Goal: Ask a question

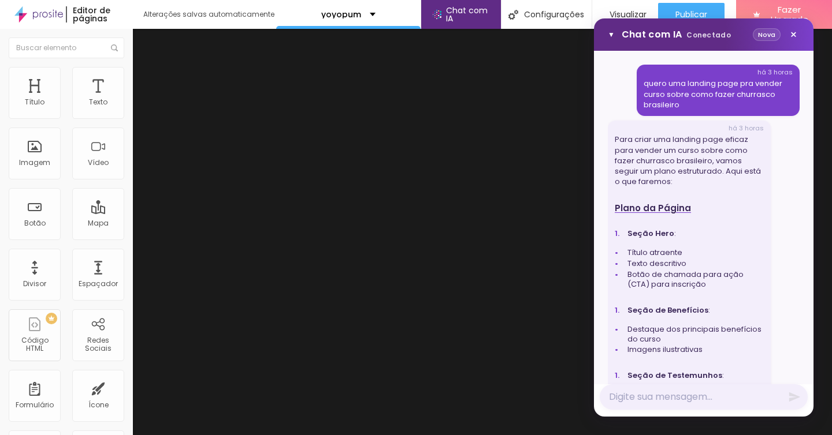
scroll to position [1292, 0]
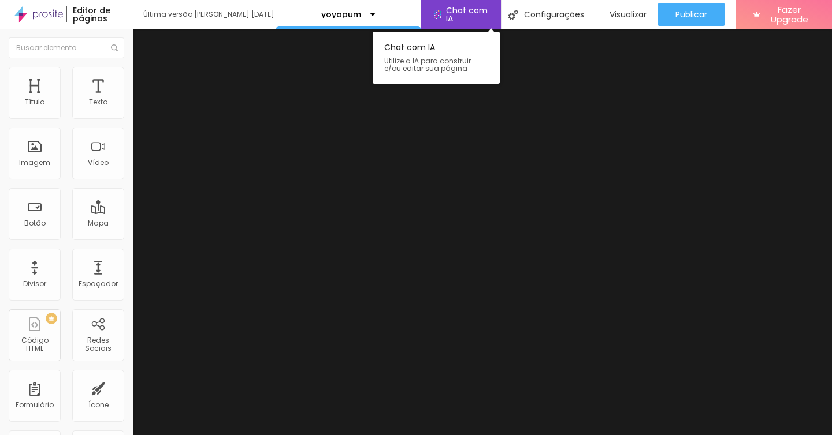
click at [476, 14] on span "Chat com IA" at bounding box center [468, 14] width 44 height 16
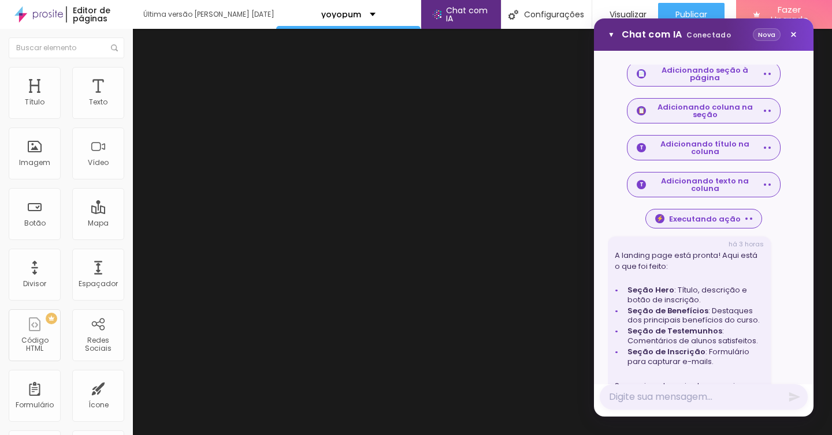
scroll to position [1292, 0]
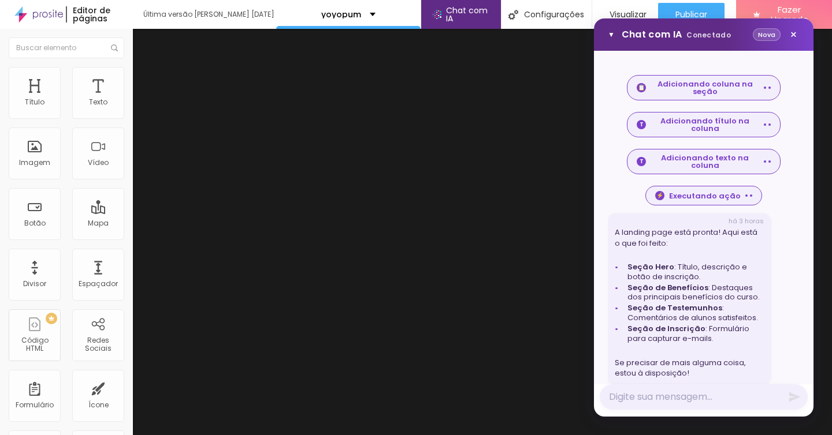
click at [768, 36] on button "Nova" at bounding box center [767, 34] width 28 height 13
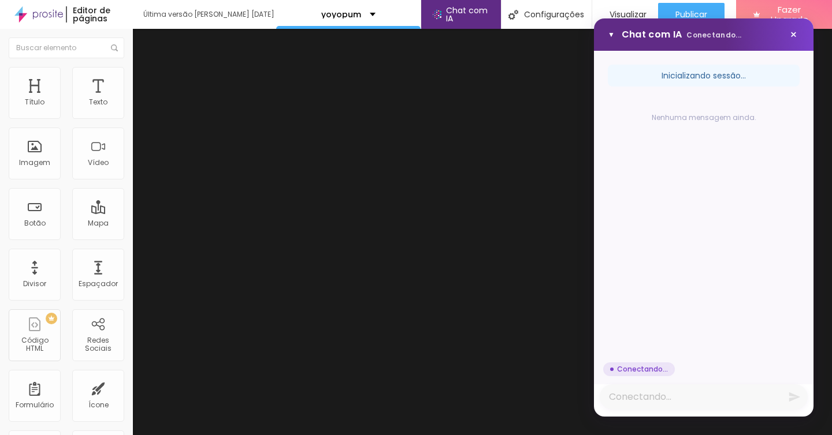
scroll to position [0, 0]
click at [646, 397] on textarea "Mensagem" at bounding box center [704, 397] width 208 height 25
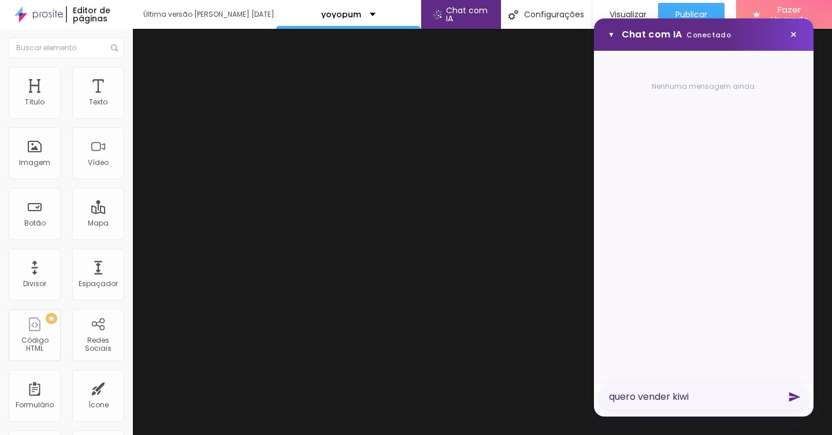
type textarea "quero vender kiwi"
click at [796, 400] on icon "Enviar mensagem" at bounding box center [794, 397] width 13 height 13
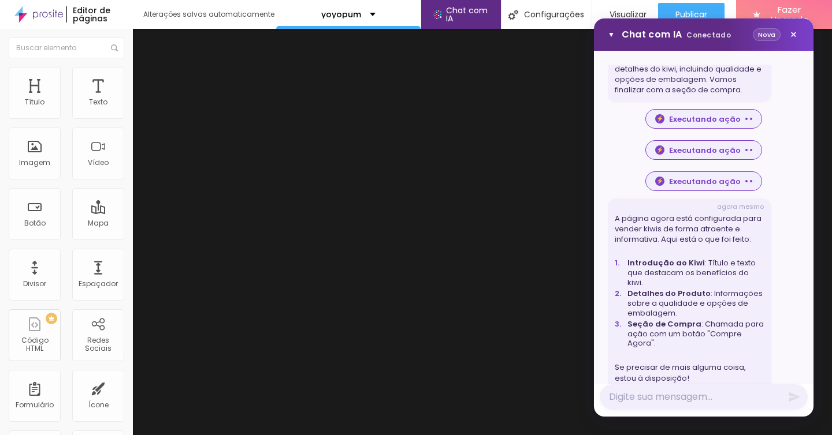
scroll to position [620, 0]
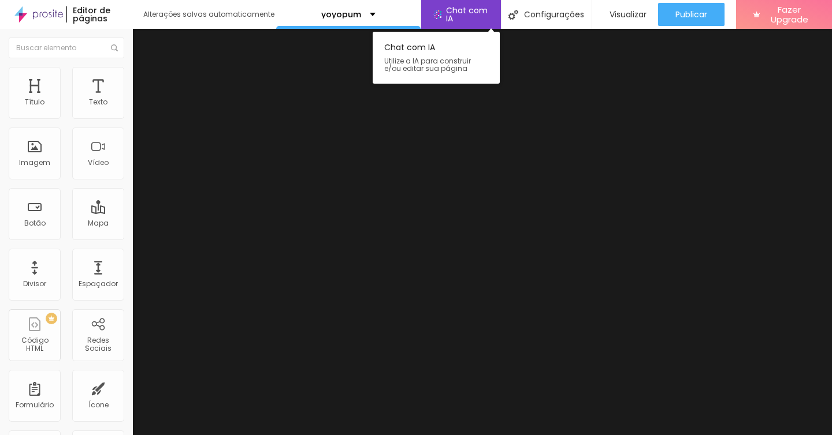
click at [478, 14] on span "Chat com IA" at bounding box center [468, 14] width 44 height 16
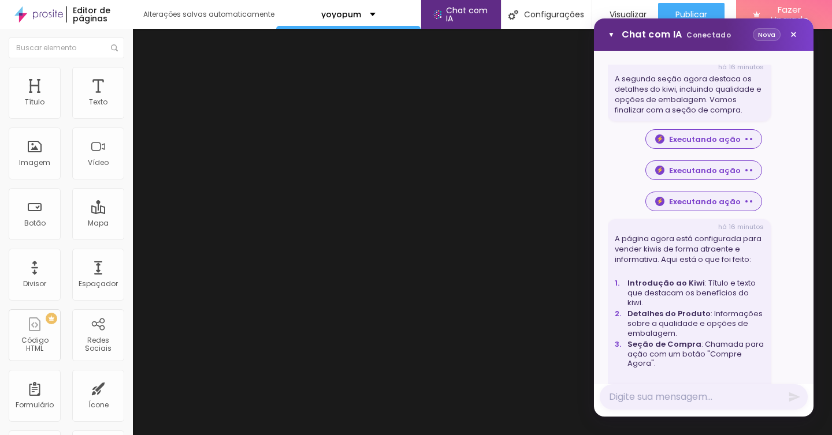
scroll to position [620, 0]
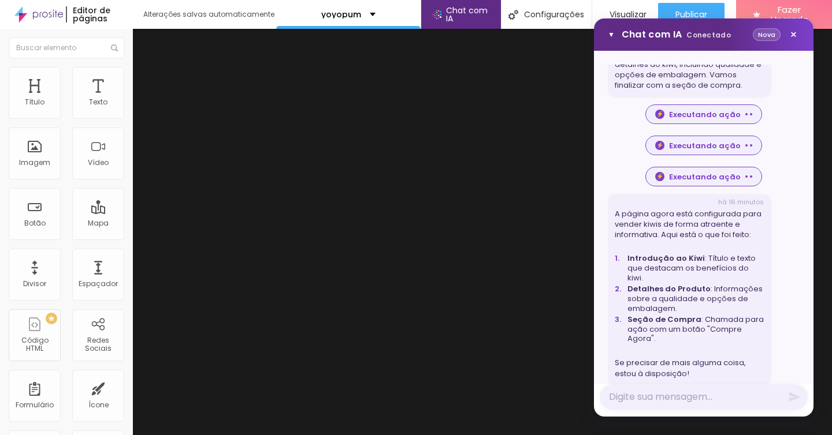
click at [766, 38] on button "Nova" at bounding box center [767, 34] width 28 height 13
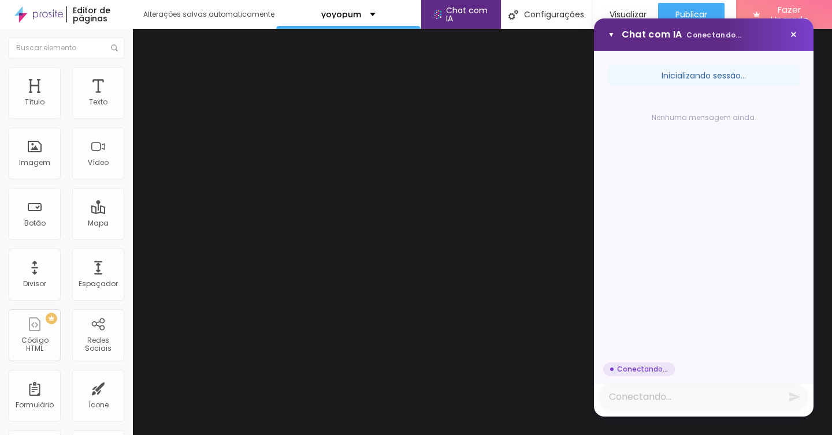
scroll to position [0, 0]
click at [672, 397] on textarea "Mensagem" at bounding box center [704, 397] width 208 height 25
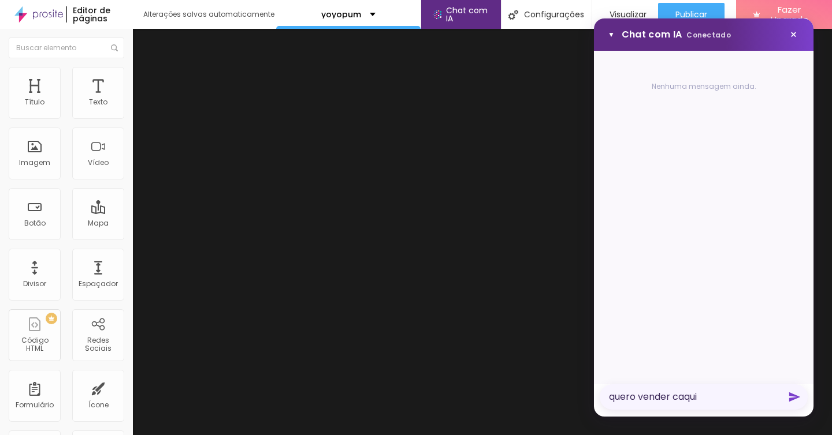
type textarea "quero vender caqui"
click at [792, 396] on icon "Enviar mensagem" at bounding box center [794, 398] width 11 height 10
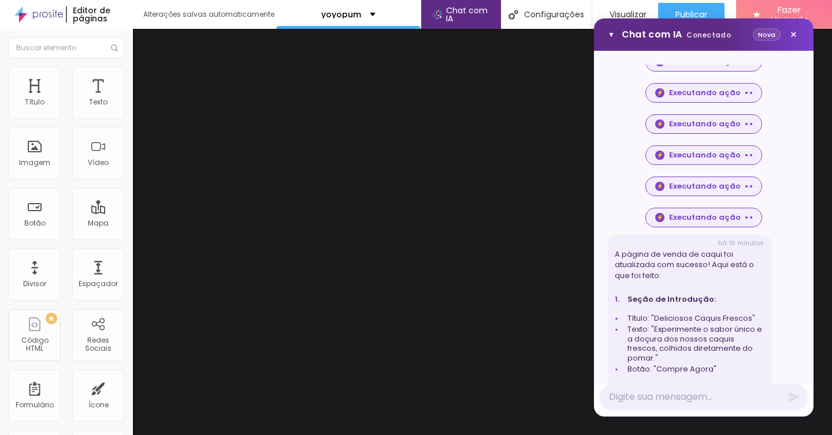
scroll to position [729, 0]
click at [769, 35] on button "Nova" at bounding box center [767, 34] width 28 height 13
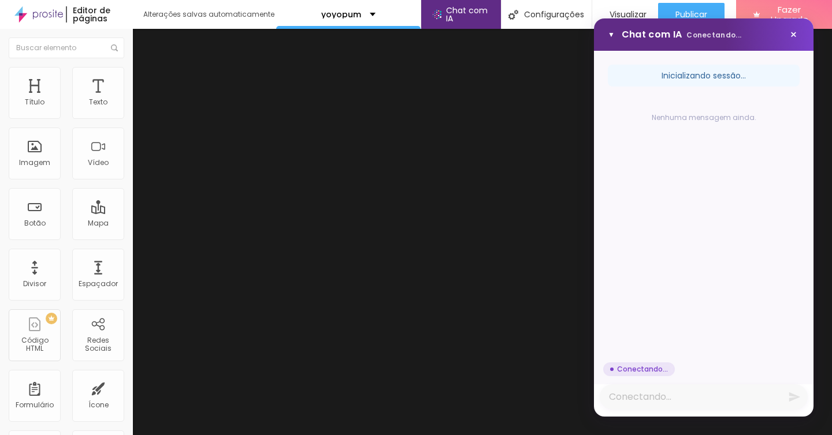
scroll to position [0, 0]
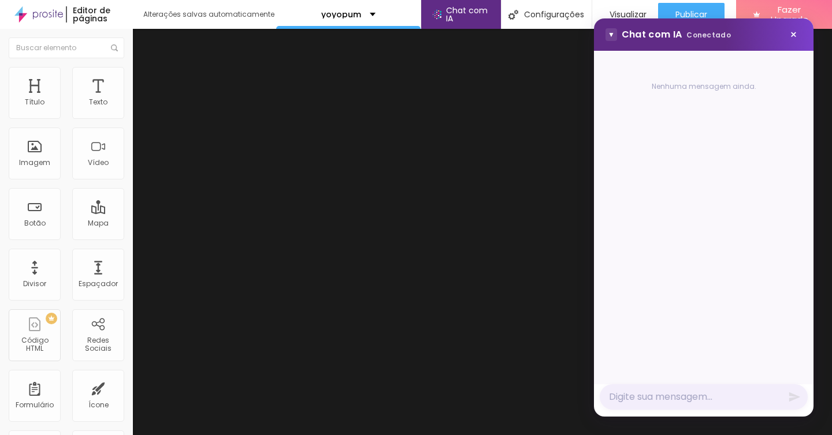
click at [614, 37] on button "▼" at bounding box center [611, 34] width 12 height 13
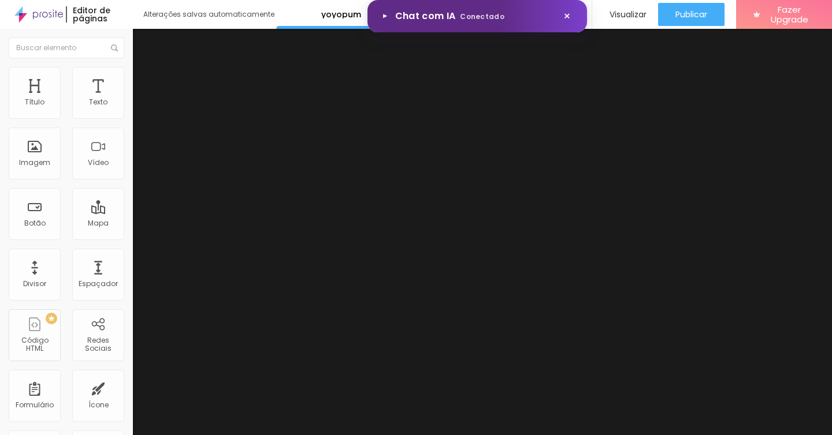
drag, startPoint x: 686, startPoint y: 38, endPoint x: 502, endPoint y: 9, distance: 185.8
click at [502, 9] on body "Editor de páginas Alterações salvas automaticamente yoyopum Chat com IA Chat co…" at bounding box center [416, 217] width 832 height 435
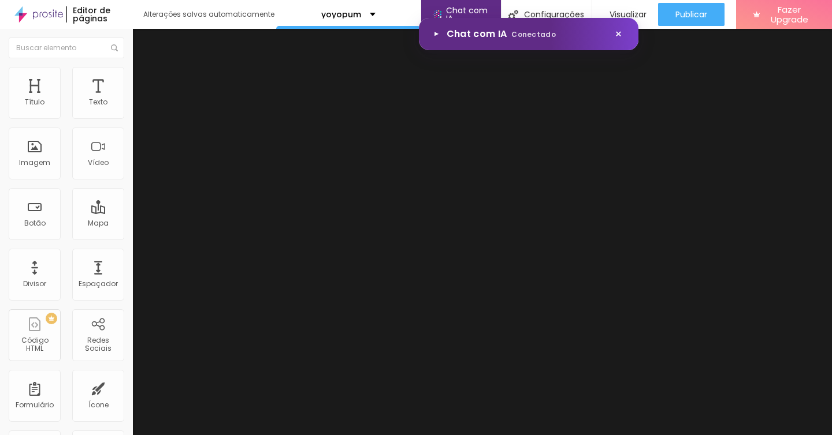
drag, startPoint x: 520, startPoint y: 14, endPoint x: 576, endPoint y: 33, distance: 58.6
click at [577, 33] on body "Editor de páginas Alterações salvas automaticamente yoyopum Chat com IA Chat co…" at bounding box center [416, 217] width 832 height 435
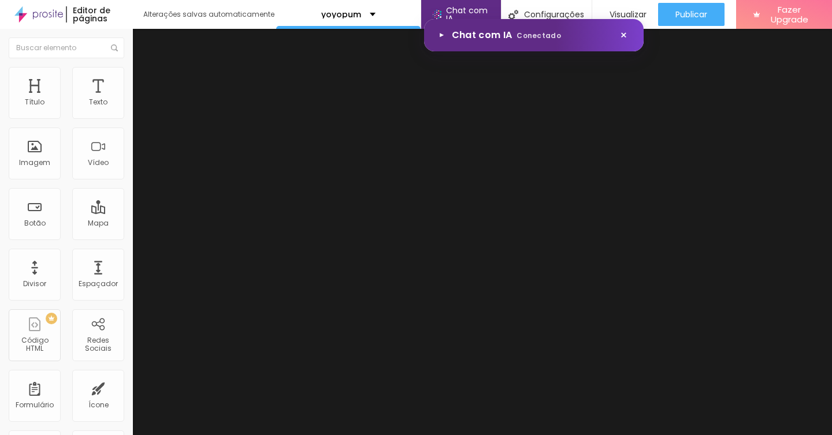
click at [439, 41] on body "Editor de páginas Alterações salvas automaticamente yoyopum Chat com IA Chat co…" at bounding box center [416, 217] width 832 height 435
click at [441, 38] on button "▼" at bounding box center [441, 35] width 13 height 12
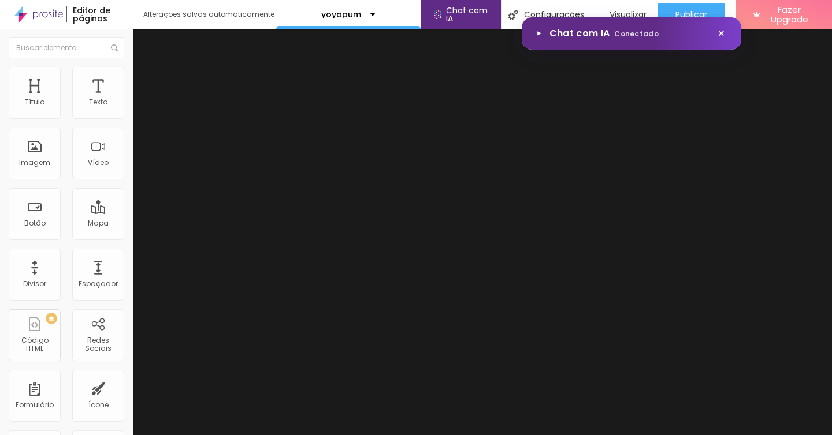
drag, startPoint x: 537, startPoint y: 37, endPoint x: 642, endPoint y: 34, distance: 105.2
click at [642, 34] on body "Editor de páginas Alterações salvas automaticamente yoyopum Chat com IA Chat co…" at bounding box center [416, 217] width 832 height 435
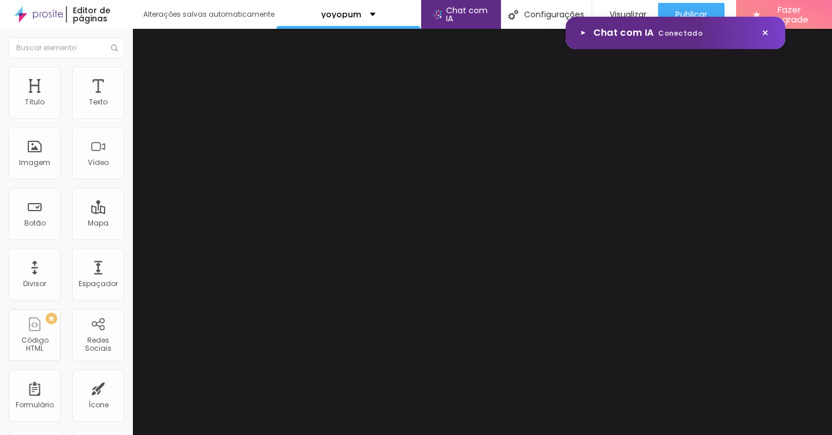
drag, startPoint x: 689, startPoint y: 35, endPoint x: 714, endPoint y: 35, distance: 24.8
click at [714, 35] on body "Editor de páginas Alterações salvas automaticamente yoyopum Chat com IA Chat co…" at bounding box center [416, 217] width 832 height 435
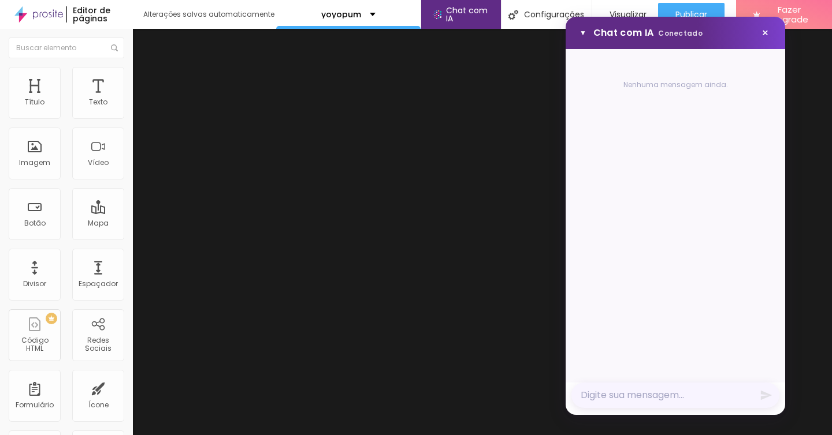
click at [674, 394] on textarea "Mensagem" at bounding box center [675, 395] width 208 height 25
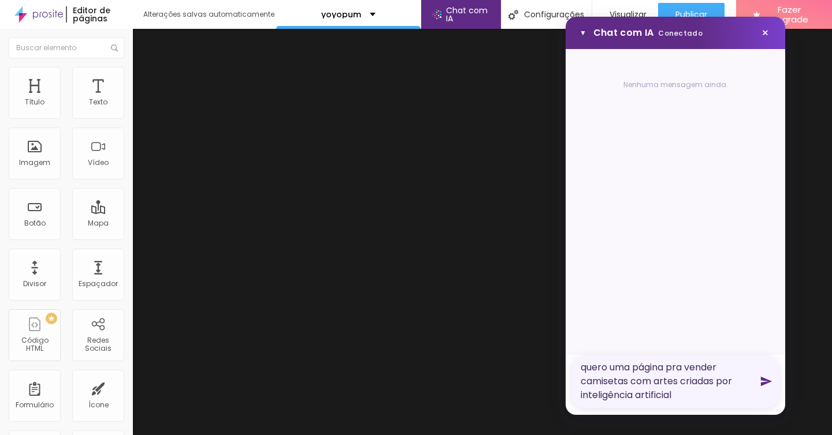
type textarea "quero uma página pra vender camisetas com artes criadas por inteligência artifi…"
click at [764, 384] on icon "Enviar mensagem" at bounding box center [766, 382] width 11 height 10
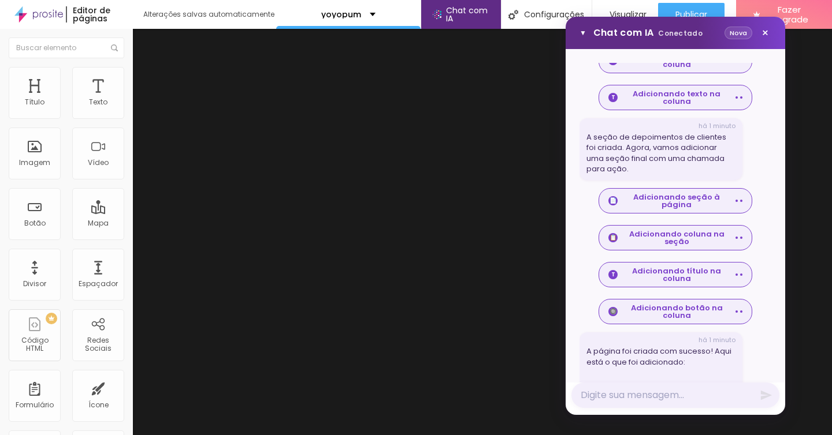
scroll to position [989, 0]
